Goal: Check status: Check status

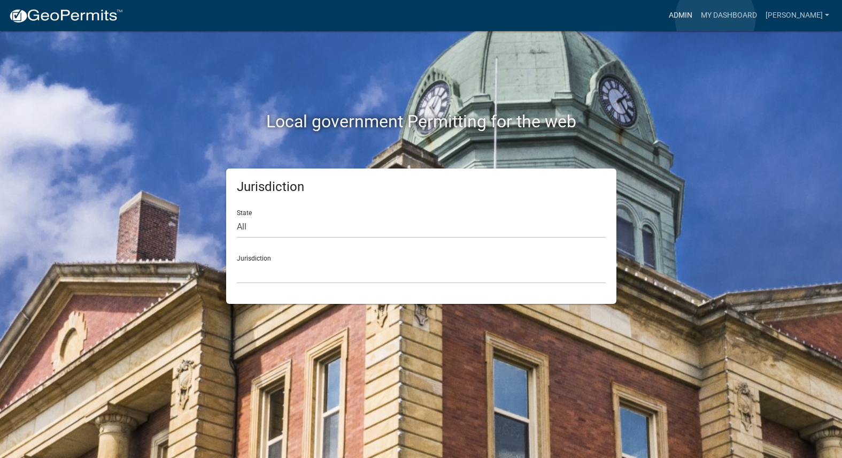
click at [697, 18] on link "Admin" at bounding box center [681, 15] width 32 height 20
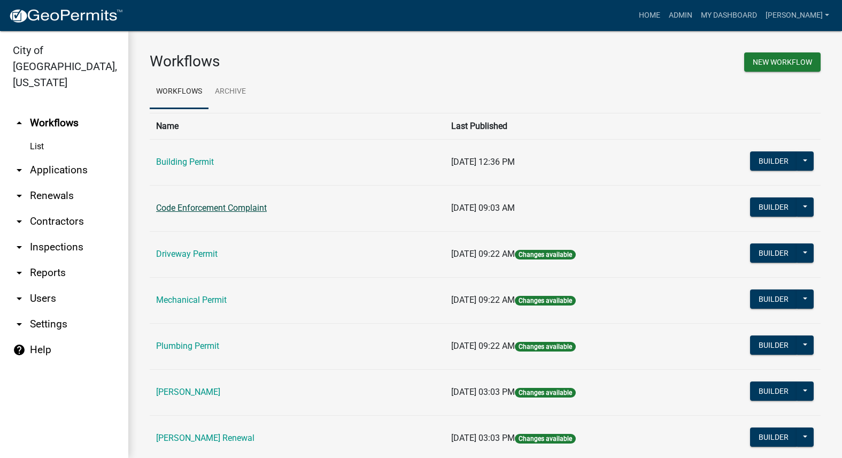
click at [222, 209] on link "Code Enforcement Complaint" at bounding box center [211, 208] width 111 height 10
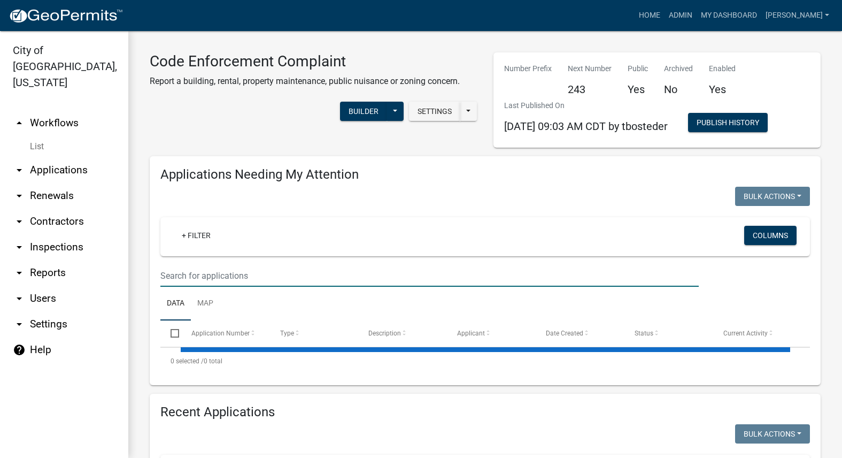
click at [248, 280] on input "text" at bounding box center [429, 276] width 539 height 22
select select "3: 100"
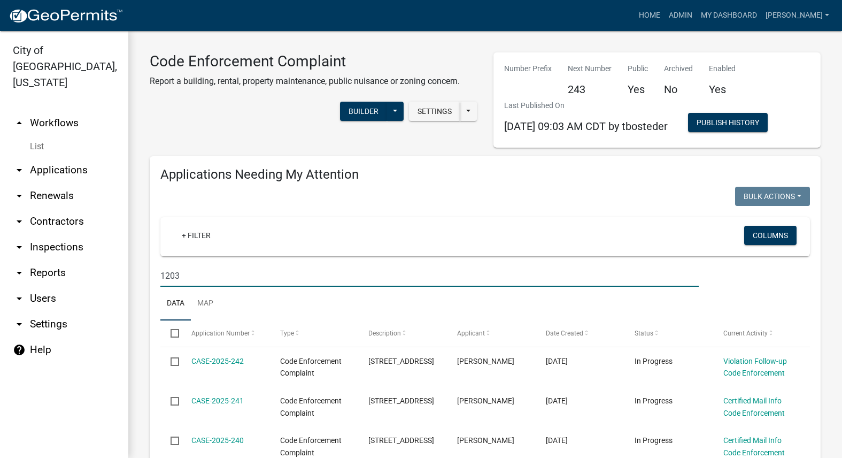
type input "1203"
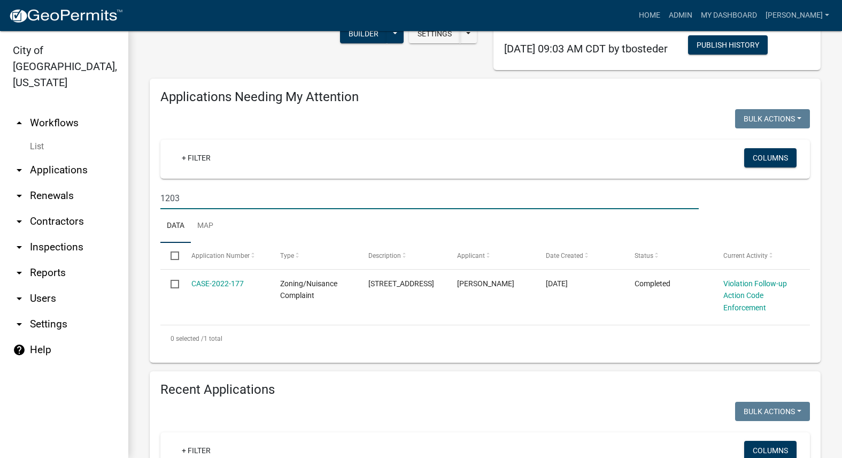
scroll to position [267, 0]
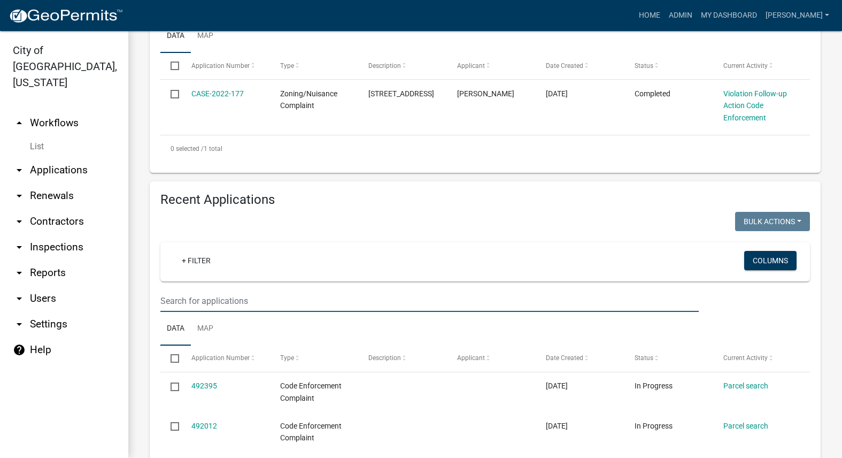
click at [259, 300] on input "text" at bounding box center [429, 301] width 539 height 22
type input "1203"
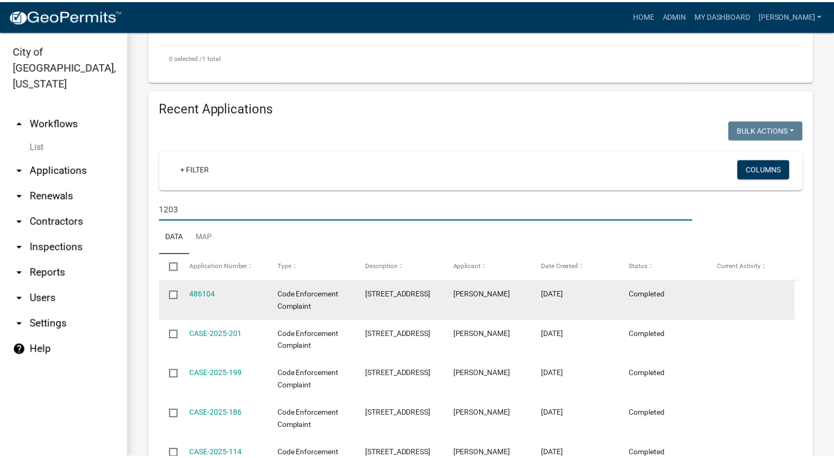
scroll to position [374, 0]
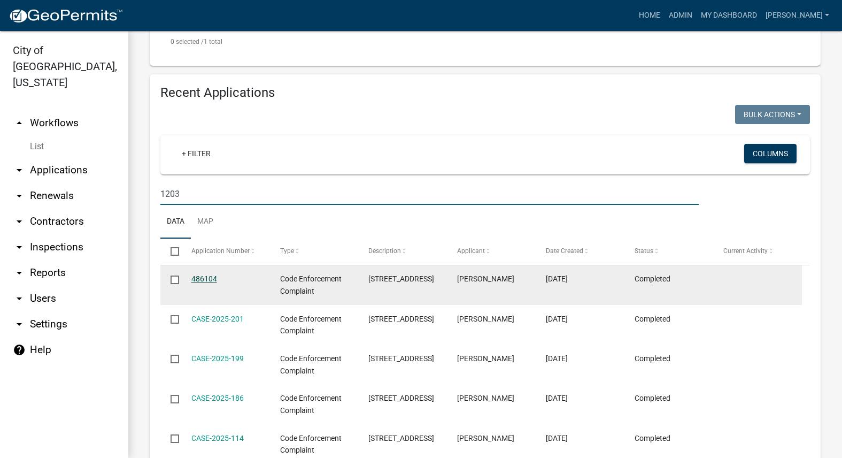
click at [209, 281] on link "486104" at bounding box center [204, 278] width 26 height 9
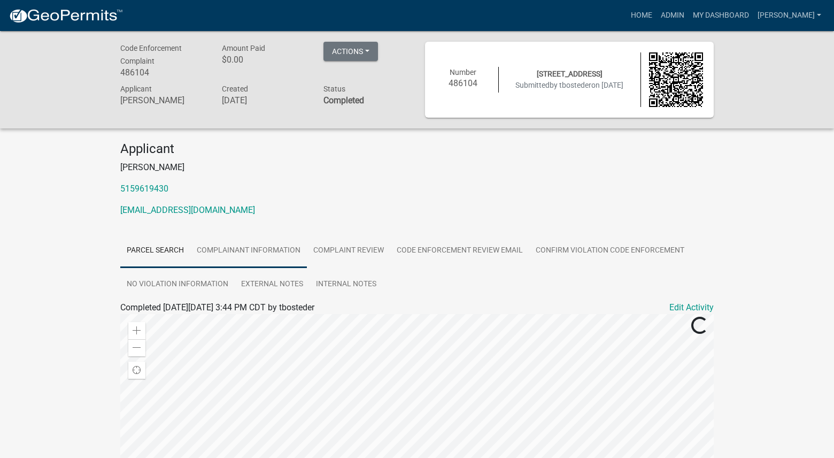
click at [234, 251] on link "Complainant Information" at bounding box center [248, 251] width 117 height 34
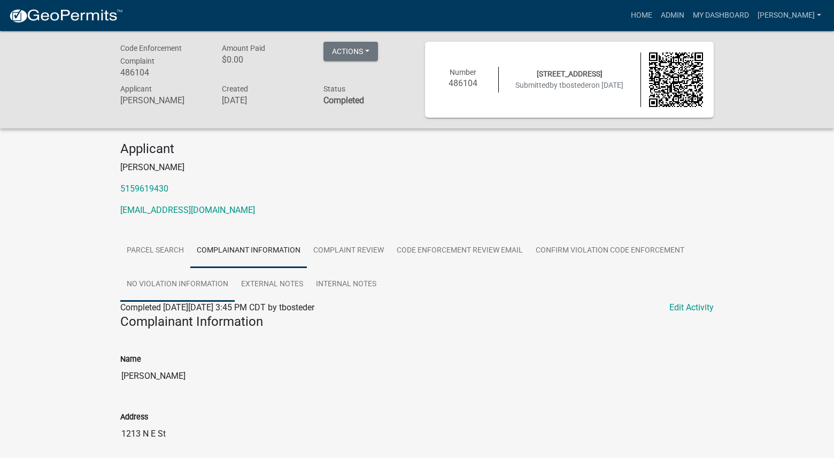
click at [193, 287] on link "No Violation Information" at bounding box center [177, 284] width 114 height 34
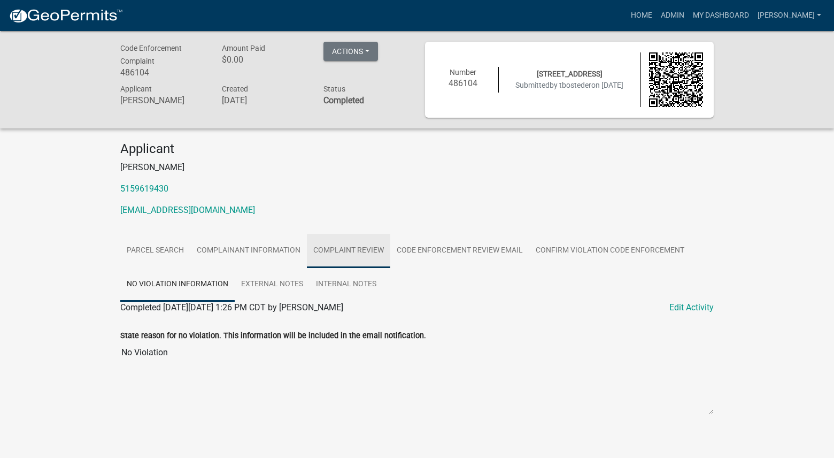
click at [351, 254] on link "Complaint Review" at bounding box center [348, 251] width 83 height 34
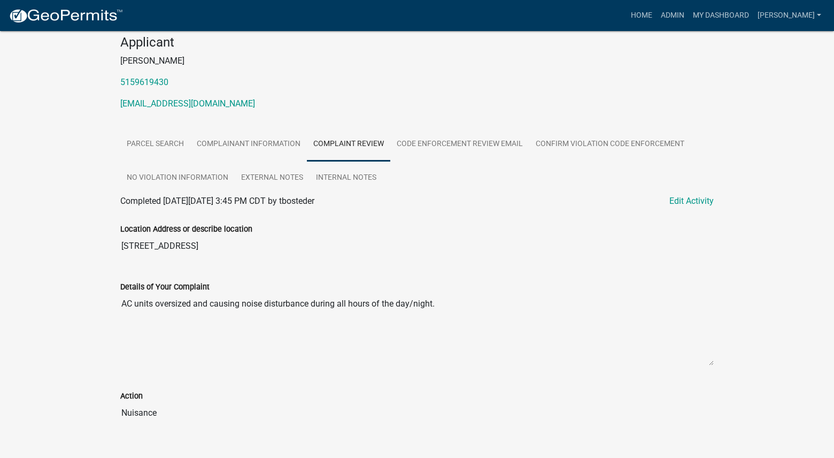
scroll to position [107, 0]
click at [252, 150] on link "Complainant Information" at bounding box center [248, 144] width 117 height 34
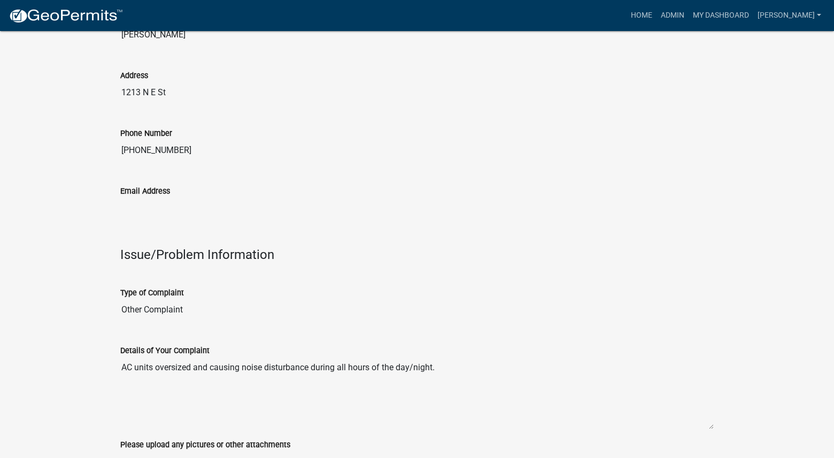
scroll to position [374, 0]
